Goal: Task Accomplishment & Management: Manage account settings

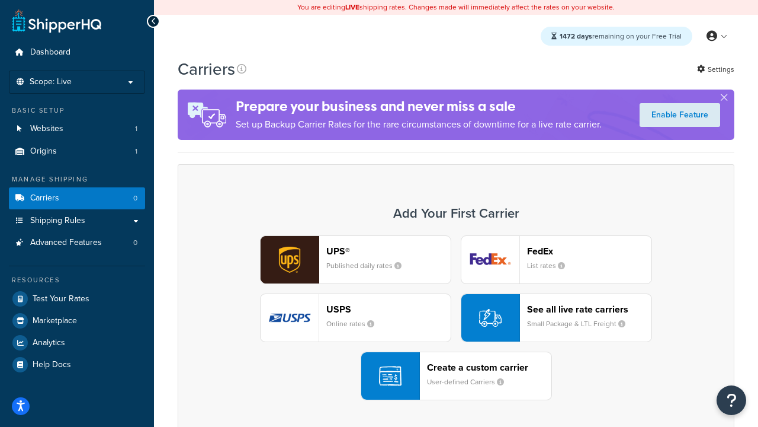
click at [456, 318] on div "UPS® Published daily rates FedEx List rates USPS Online rates See all live rate…" at bounding box center [456, 317] width 532 height 165
click at [589, 251] on header "FedEx" at bounding box center [589, 250] width 124 height 11
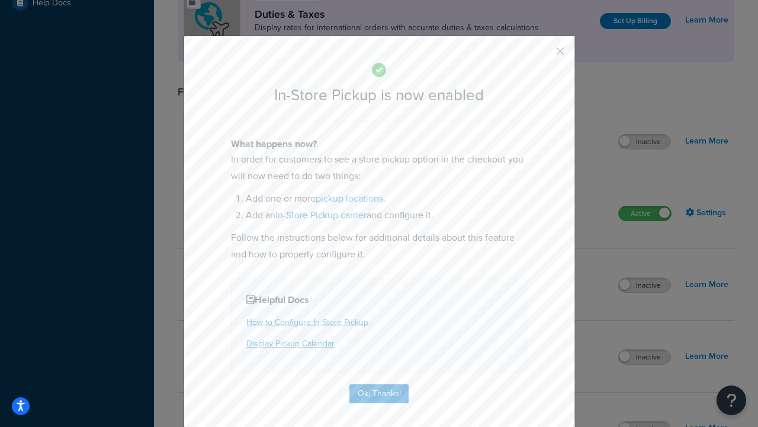
click at [543, 55] on button "button" at bounding box center [542, 55] width 3 height 3
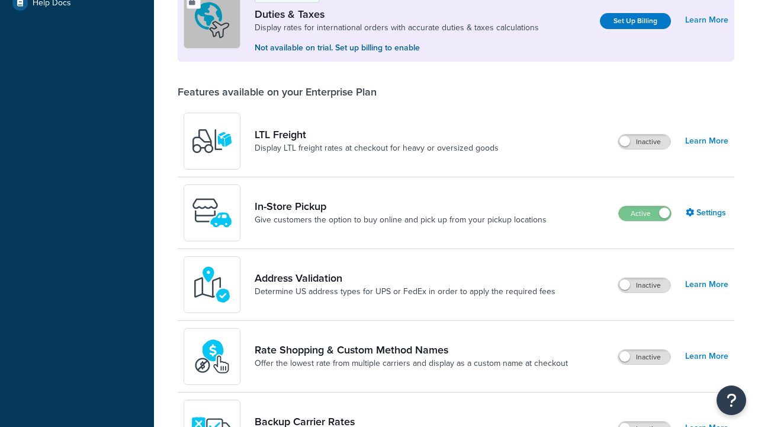
scroll to position [361, 0]
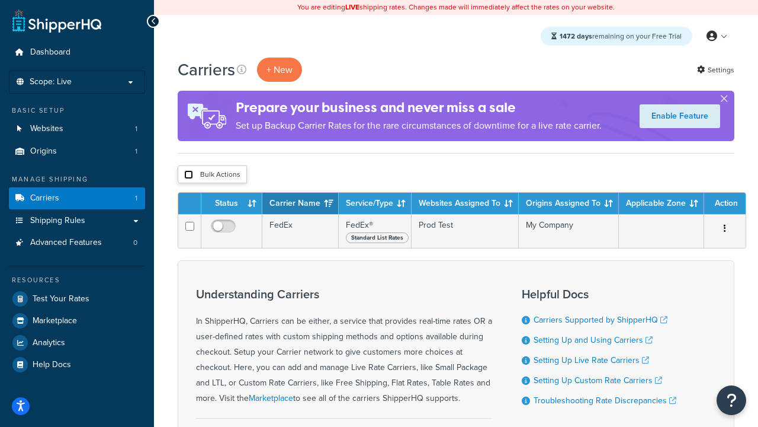
click at [188, 175] on input "checkbox" at bounding box center [188, 174] width 9 height 9
checkbox input "true"
click at [0, 0] on button "Delete" at bounding box center [0, 0] width 0 height 0
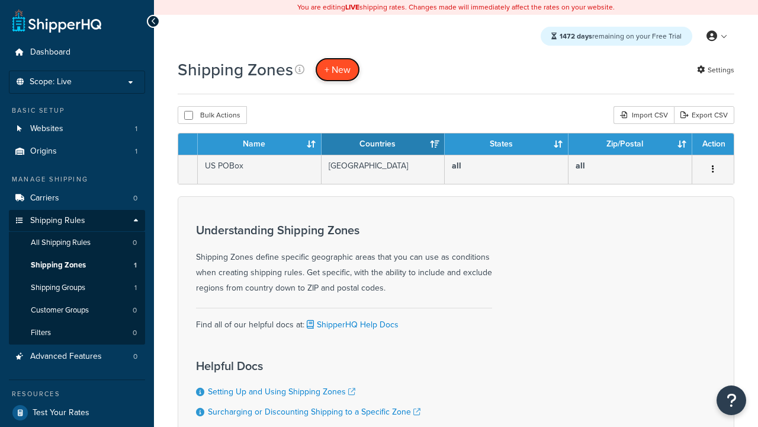
click at [338, 69] on span "+ New" at bounding box center [338, 70] width 26 height 14
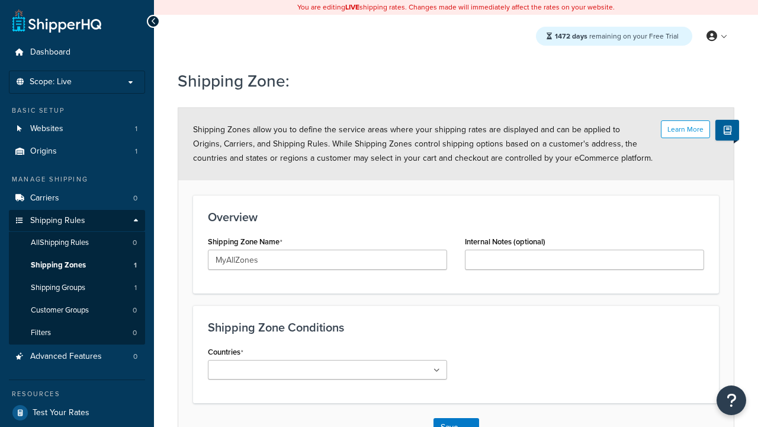
click at [328, 369] on ul at bounding box center [327, 370] width 239 height 20
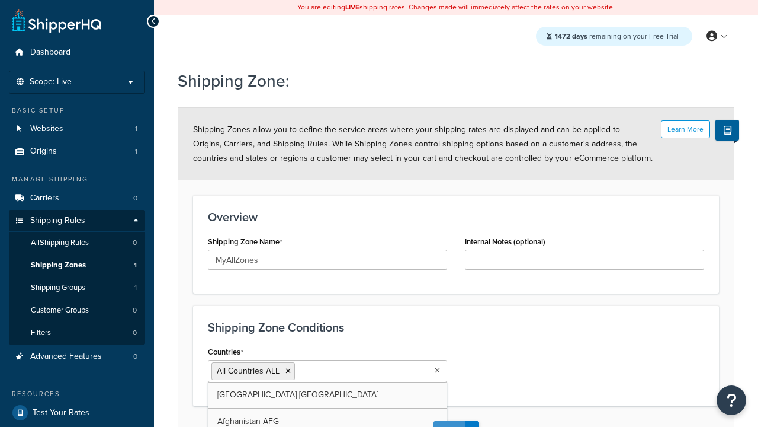
click at [449, 421] on button "Save" at bounding box center [450, 430] width 32 height 19
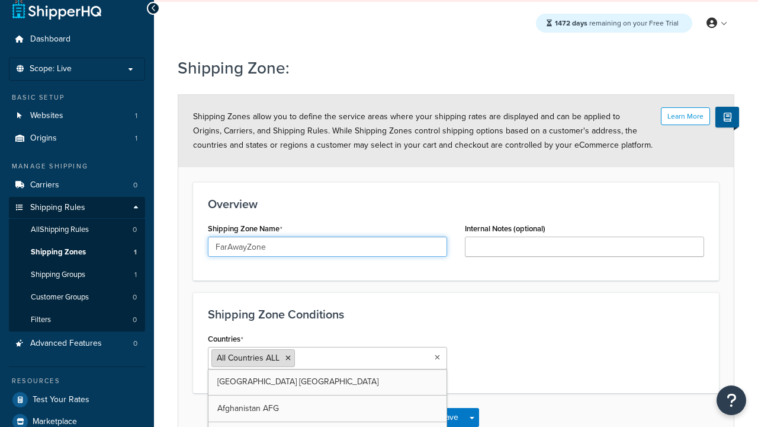
type input "FarAwayZone"
click at [328, 358] on input "Countries" at bounding box center [350, 357] width 105 height 13
click at [248, 358] on span "All Countries ALL" at bounding box center [248, 357] width 63 height 12
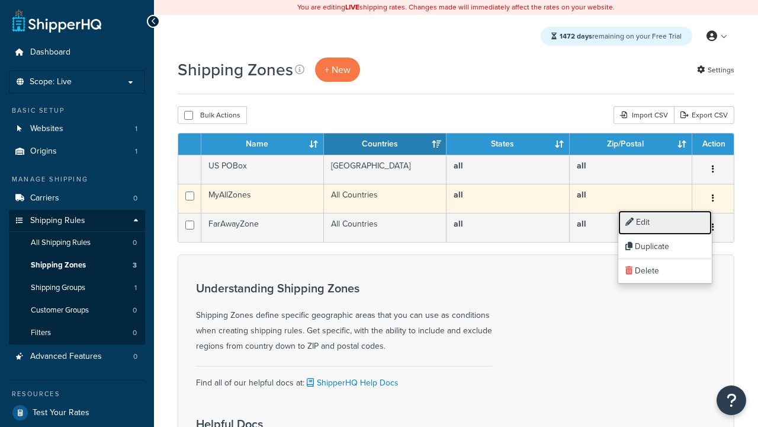
click at [665, 222] on link "Edit" at bounding box center [665, 222] width 94 height 24
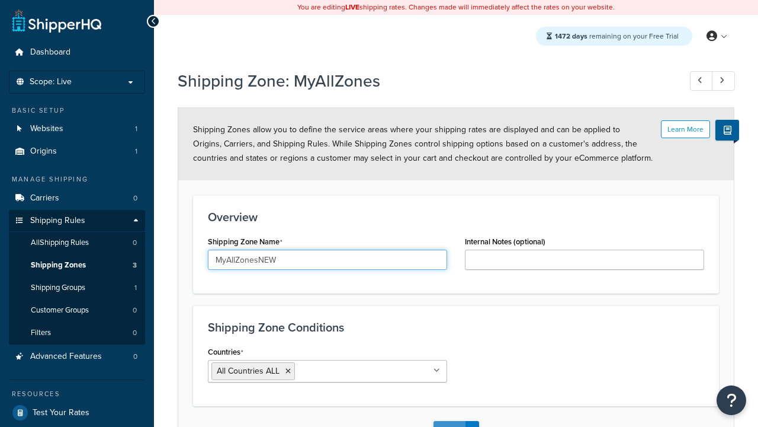
type input "MyAllZonesNEW"
click at [449, 421] on button "Save" at bounding box center [450, 430] width 32 height 19
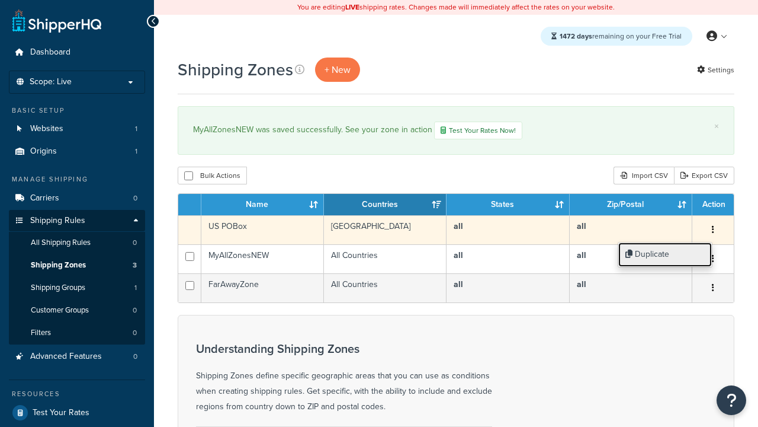
click at [665, 254] on link "Duplicate" at bounding box center [665, 254] width 94 height 24
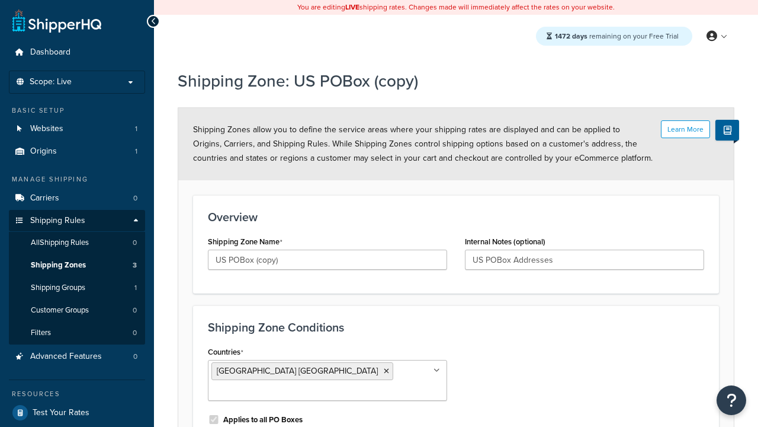
scroll to position [114, 0]
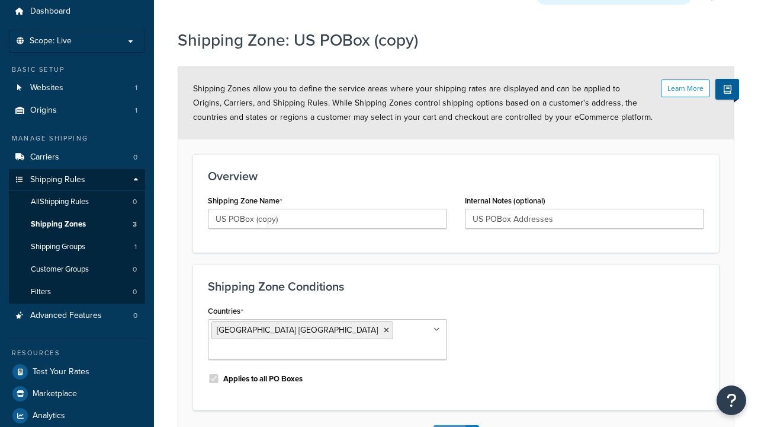
click at [449, 425] on button "Save" at bounding box center [450, 434] width 32 height 19
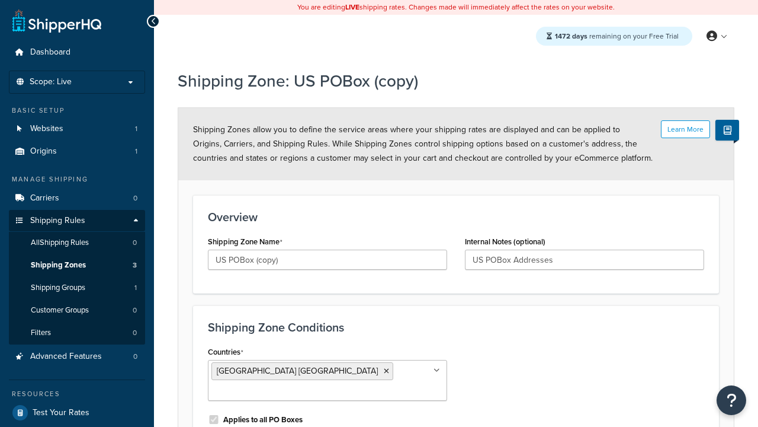
scroll to position [0, 0]
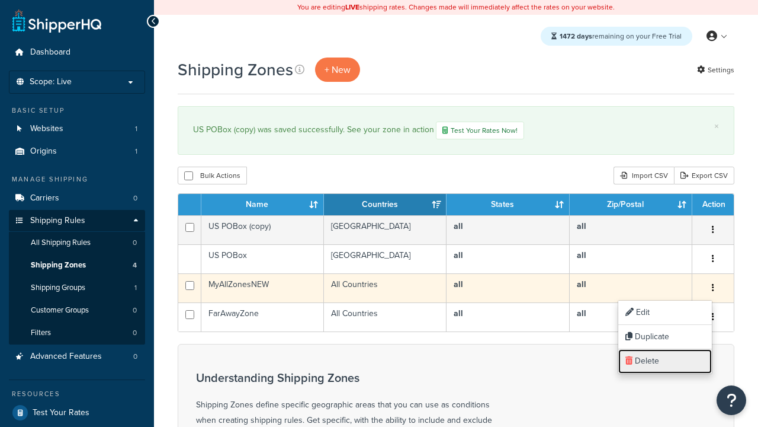
click at [665, 361] on link "Delete" at bounding box center [665, 361] width 94 height 24
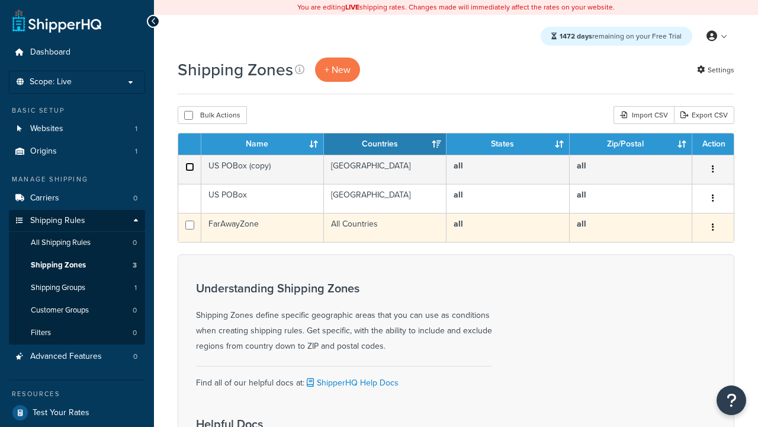
click at [190, 167] on input "checkbox" at bounding box center [189, 166] width 9 height 9
checkbox input "true"
click at [190, 225] on input "checkbox" at bounding box center [189, 224] width 9 height 9
checkbox input "true"
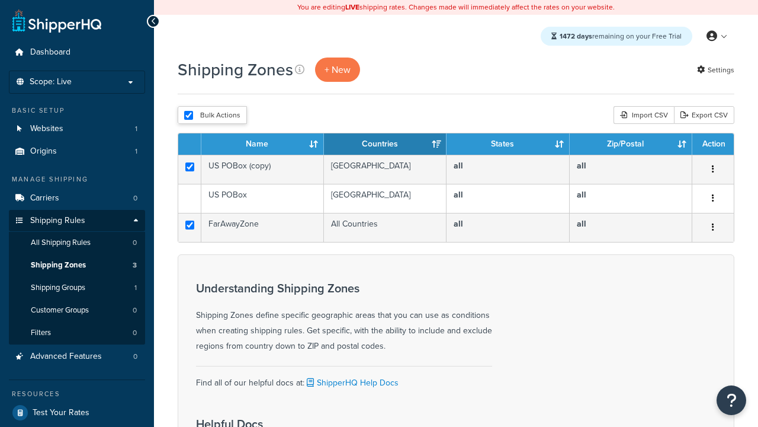
click at [0, 0] on button "Delete" at bounding box center [0, 0] width 0 height 0
